Goal: Task Accomplishment & Management: Use online tool/utility

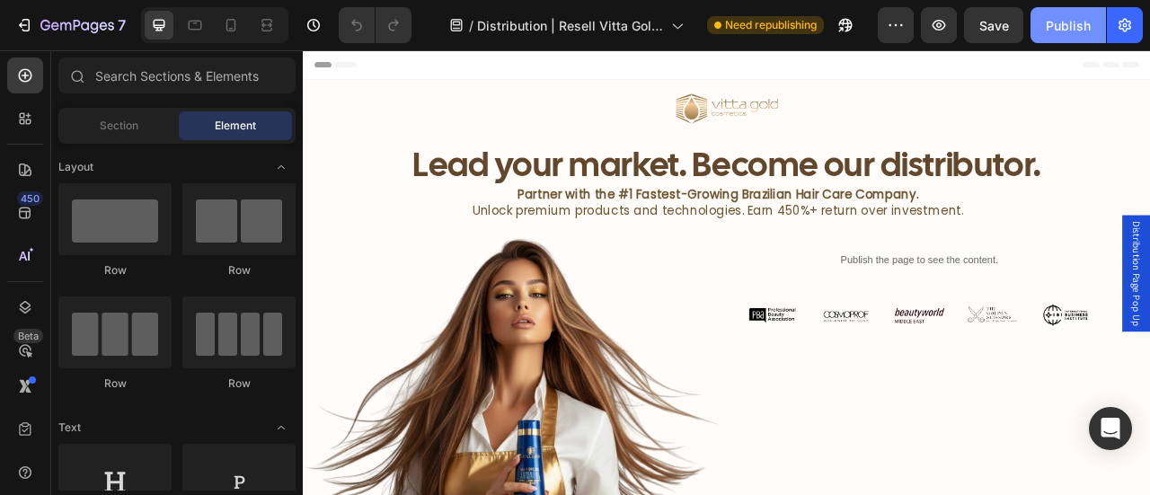
click at [1073, 31] on div "Publish" at bounding box center [1068, 25] width 45 height 19
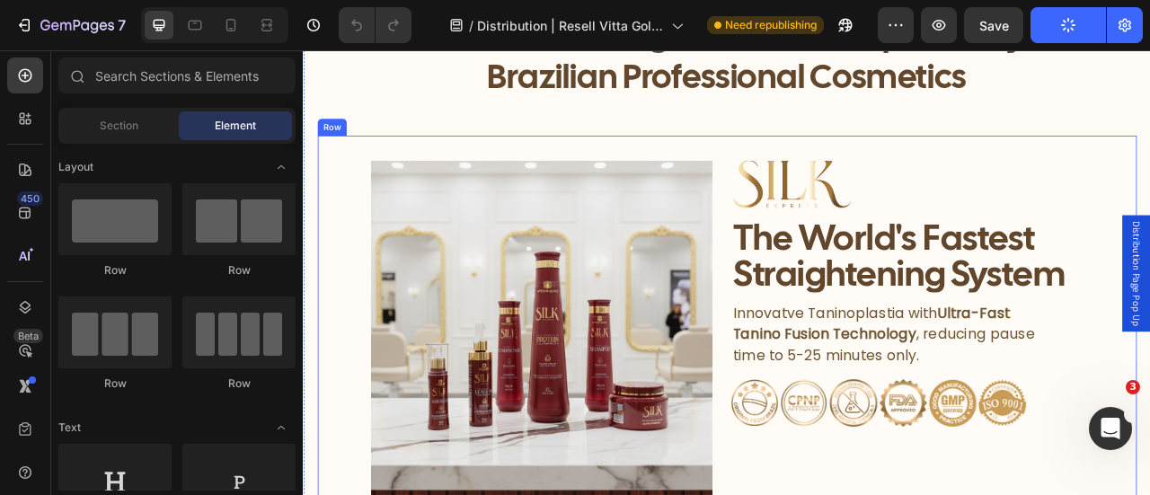
scroll to position [1168, 0]
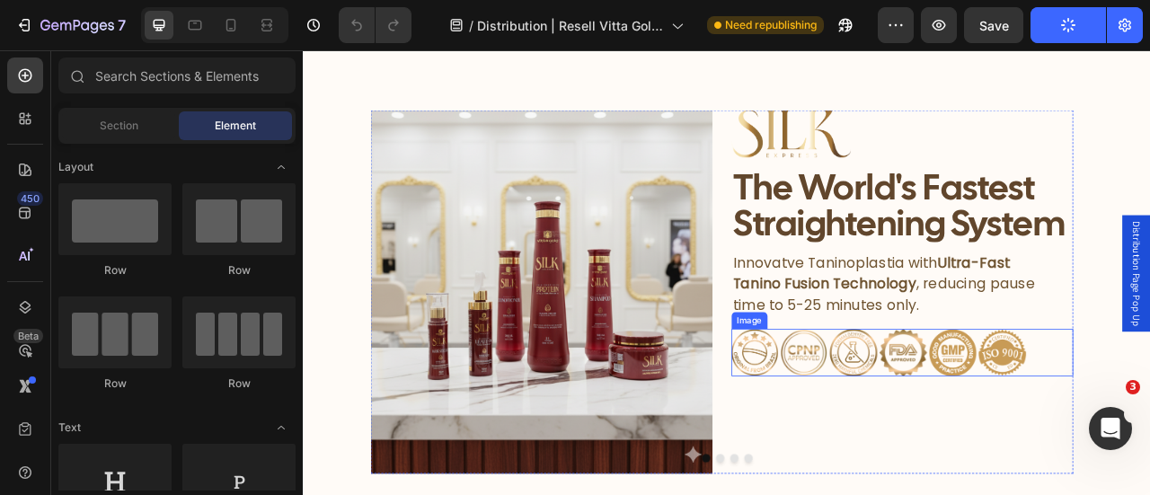
click at [1034, 441] on img at bounding box center [1064, 434] width 435 height 60
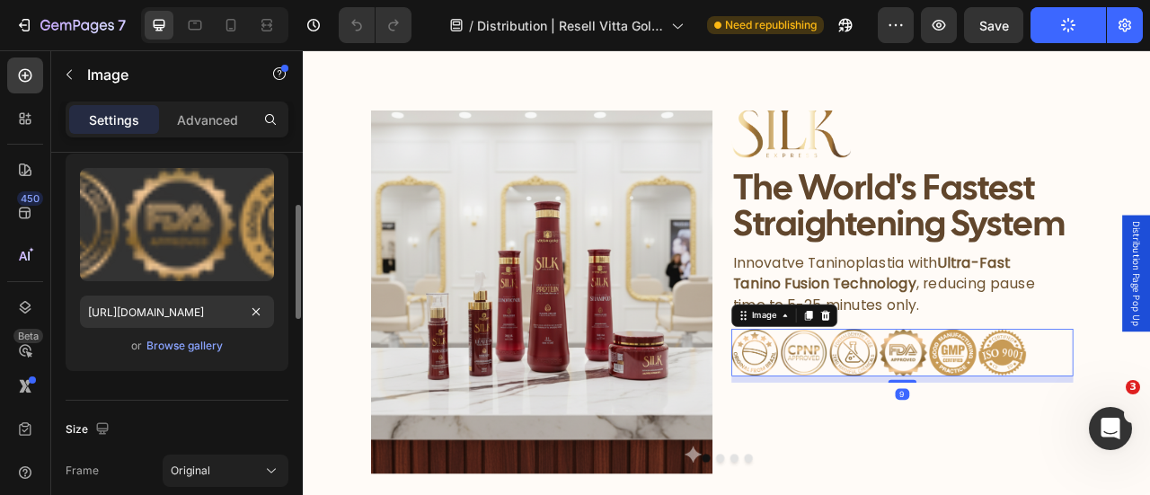
scroll to position [359, 0]
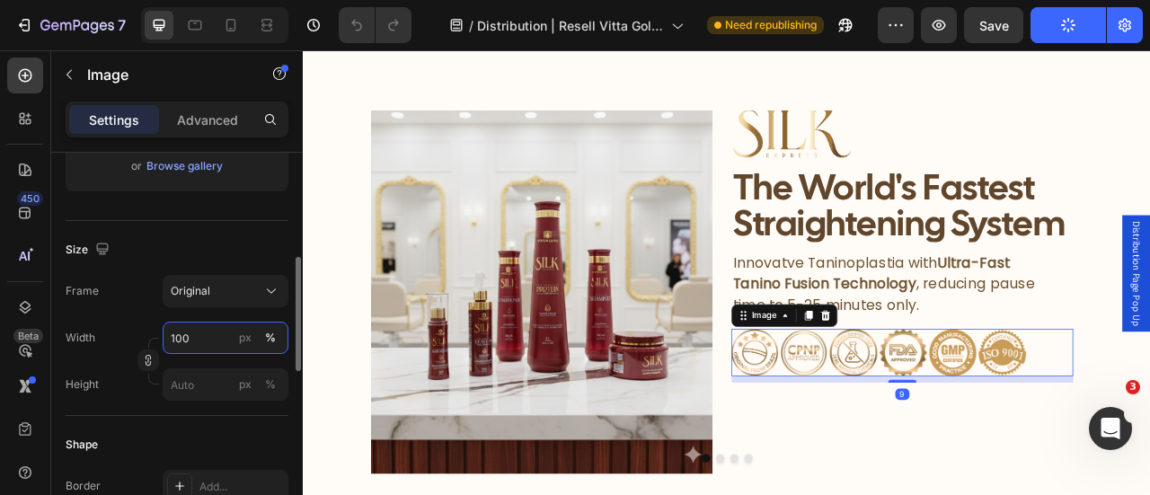
click at [203, 340] on input "100" at bounding box center [226, 338] width 126 height 32
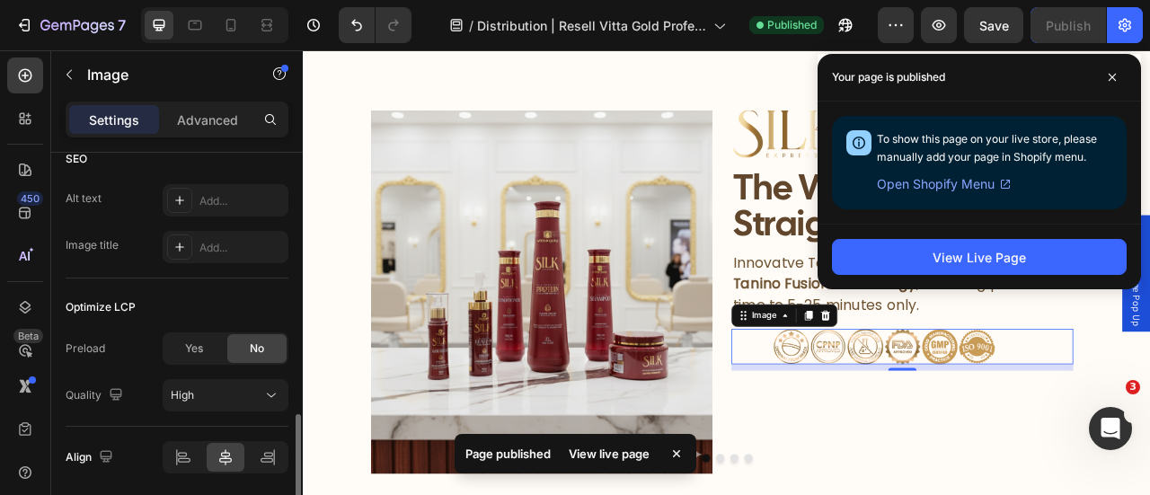
scroll to position [960, 0]
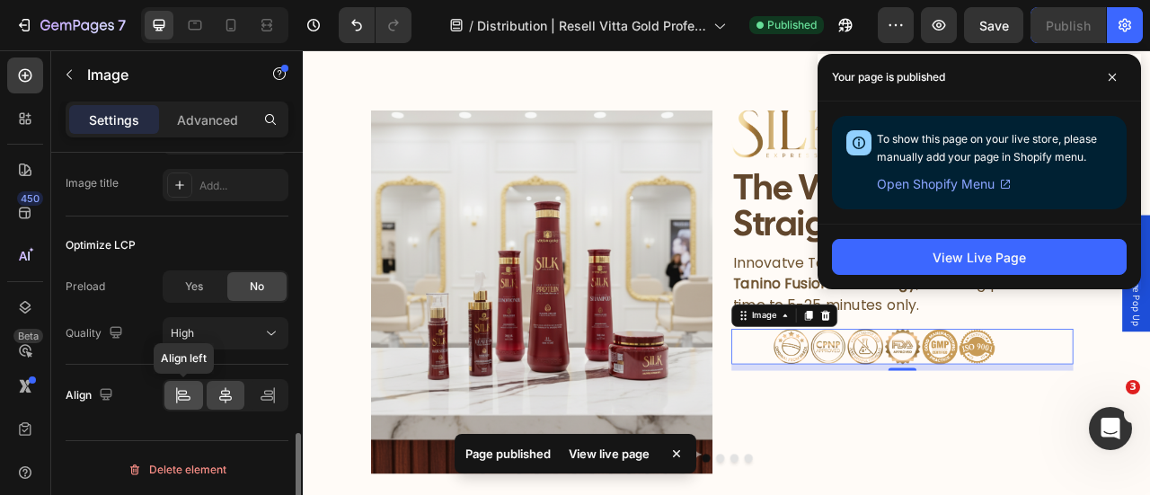
type input "75"
click at [189, 386] on icon at bounding box center [183, 395] width 18 height 18
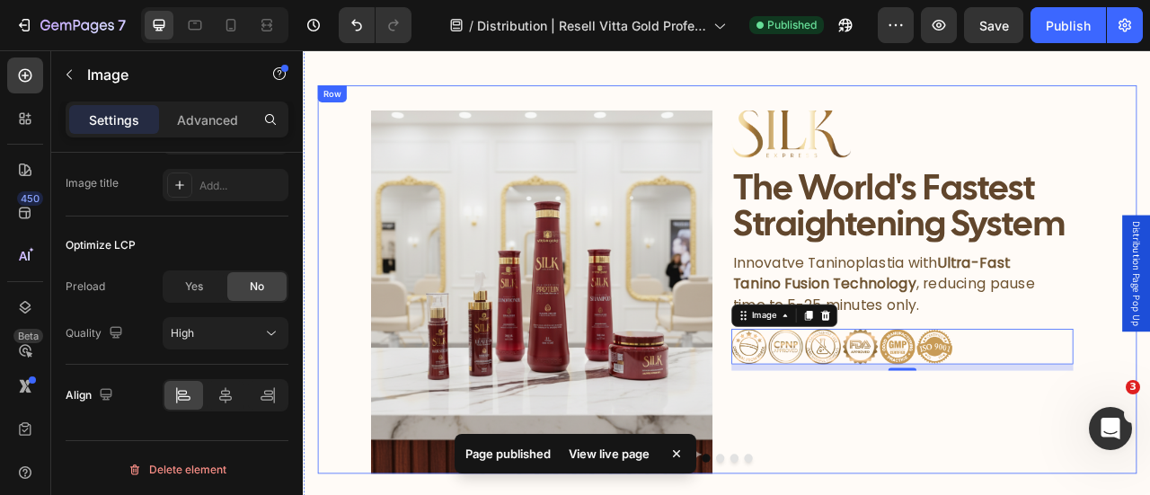
click at [1149, 190] on div "Image Image The World's Fastest Straightening System Heading Innovatve Taninopl…" at bounding box center [842, 341] width 1042 height 494
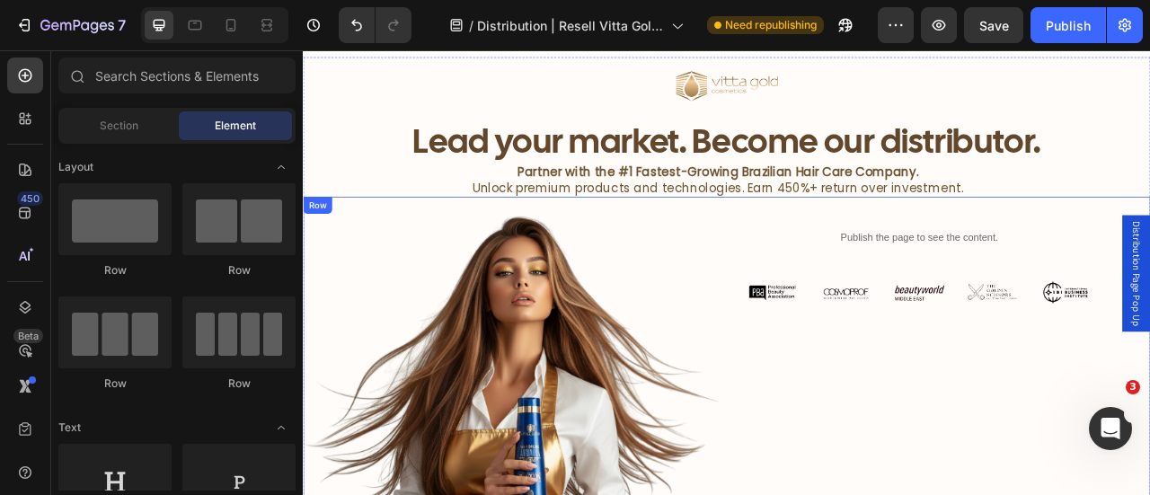
scroll to position [0, 0]
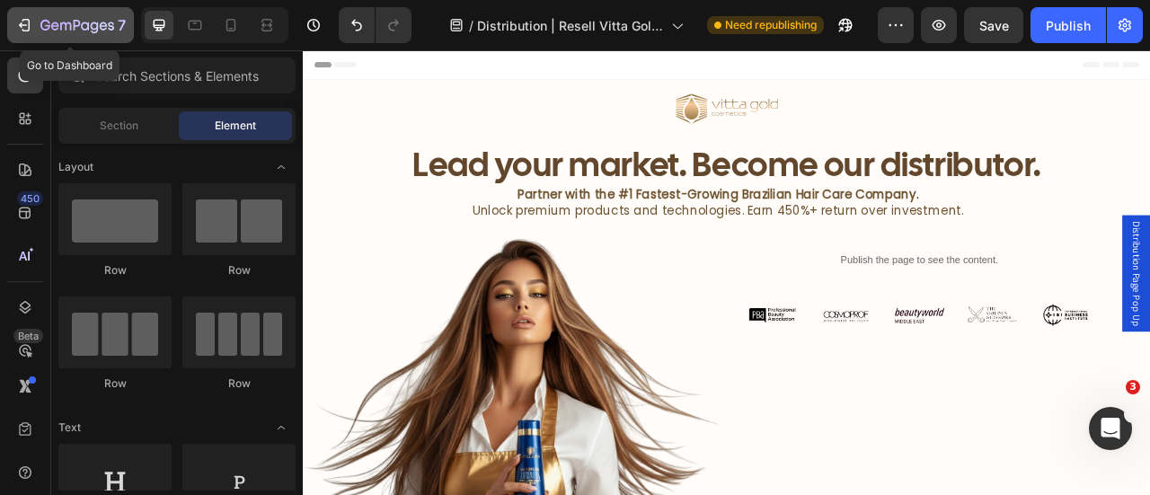
click at [74, 28] on icon "button" at bounding box center [77, 25] width 7 height 11
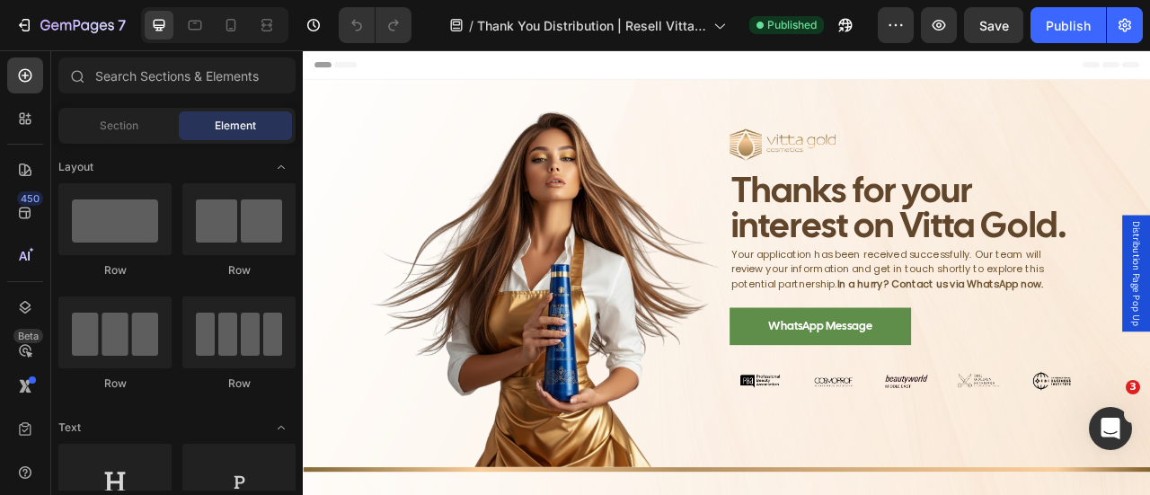
scroll to position [180, 0]
